Goal: Check status: Check status

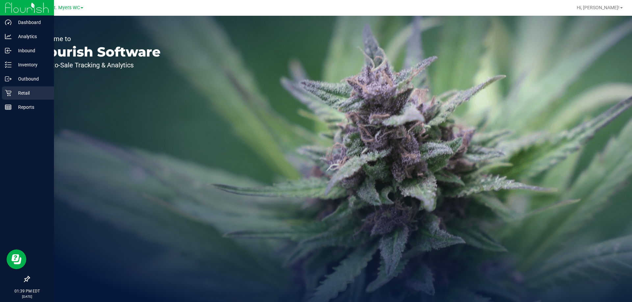
click at [28, 96] on p "Retail" at bounding box center [31, 93] width 39 height 8
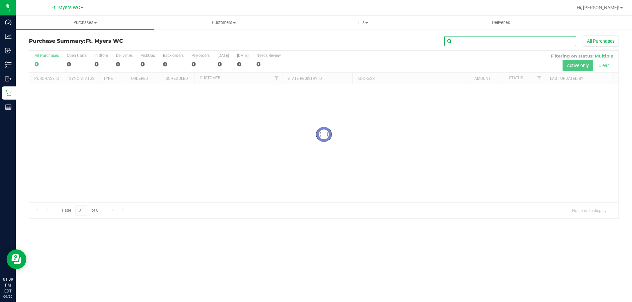
click at [497, 42] on input "text" at bounding box center [510, 41] width 132 height 10
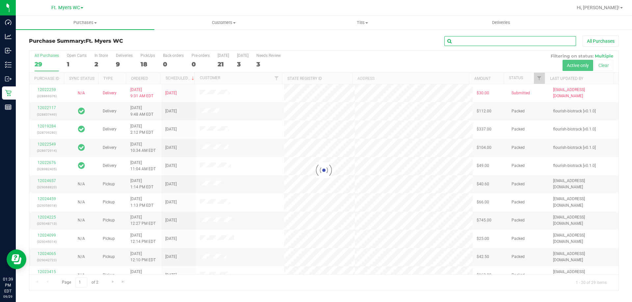
paste input "1479212"
type input "1479212"
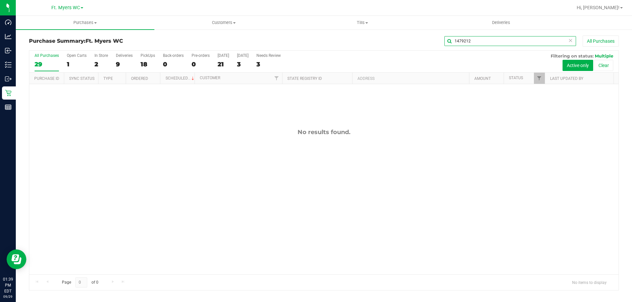
drag, startPoint x: 519, startPoint y: 40, endPoint x: 346, endPoint y: 44, distance: 173.8
click at [351, 44] on div "1479212 All Purchases" at bounding box center [421, 41] width 393 height 11
click at [413, 35] on div "Purchase Summary: Ft. [PERSON_NAME] All Purchases Loading... All Purchases 29 O…" at bounding box center [324, 163] width 616 height 269
click at [229, 25] on span "Customers" at bounding box center [224, 23] width 138 height 6
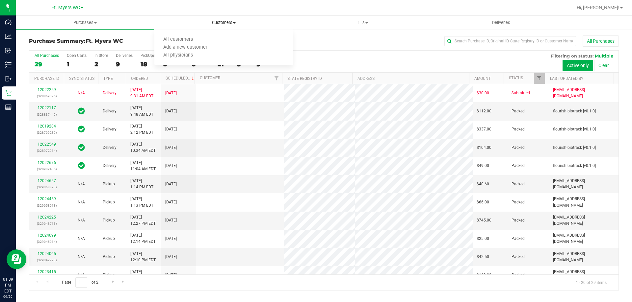
click at [222, 22] on span "Customers" at bounding box center [223, 23] width 139 height 6
click at [218, 21] on span "Customers" at bounding box center [223, 23] width 139 height 6
click at [219, 25] on span "Customers" at bounding box center [223, 23] width 139 height 6
click at [224, 26] on uib-tab-heading "Customers All customers Add a new customer All physicians" at bounding box center [223, 23] width 139 height 14
click at [199, 37] on span "All customers" at bounding box center [177, 40] width 47 height 6
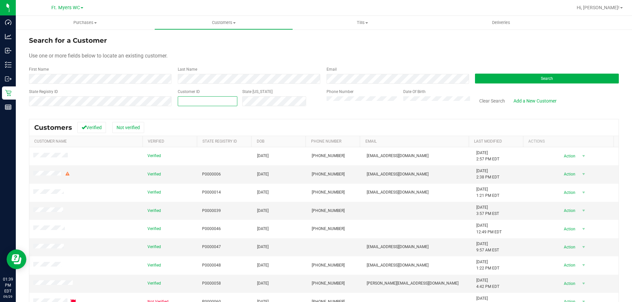
click at [204, 99] on span at bounding box center [208, 101] width 60 height 10
paste input "1479212"
type input "1479212"
